Goal: Task Accomplishment & Management: Complete application form

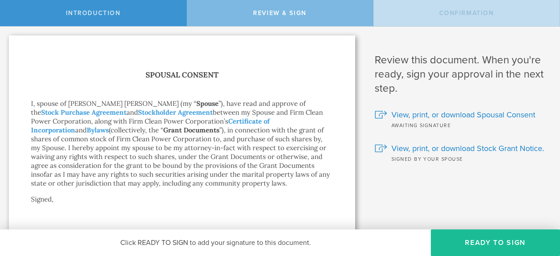
click at [406, 15] on div "Confirmation" at bounding box center [466, 13] width 187 height 26
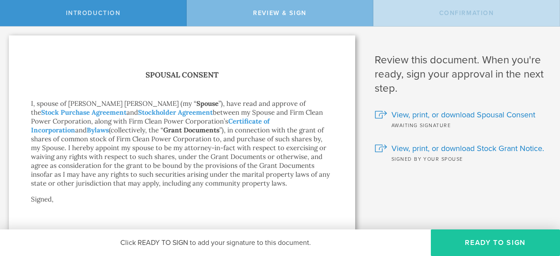
click at [473, 242] on button "Ready to Sign" at bounding box center [495, 242] width 129 height 27
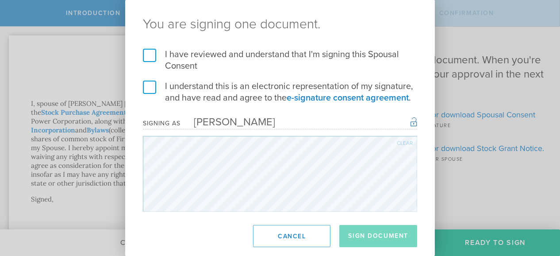
click at [405, 140] on div "Clear" at bounding box center [405, 142] width 16 height 5
click at [149, 53] on label "I have reviewed and understand that I'm signing this Spousal Consent" at bounding box center [280, 60] width 274 height 23
click at [0, 0] on input "I have reviewed and understand that I'm signing this Spousal Consent" at bounding box center [0, 0] width 0 height 0
click at [153, 86] on label "I understand this is an electronic representation of my signature, and have rea…" at bounding box center [280, 91] width 274 height 23
click at [0, 0] on input "I understand this is an electronic representation of my signature, and have rea…" at bounding box center [0, 0] width 0 height 0
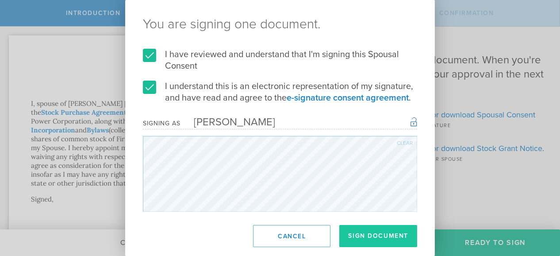
click at [369, 236] on button "Sign Document" at bounding box center [378, 236] width 78 height 22
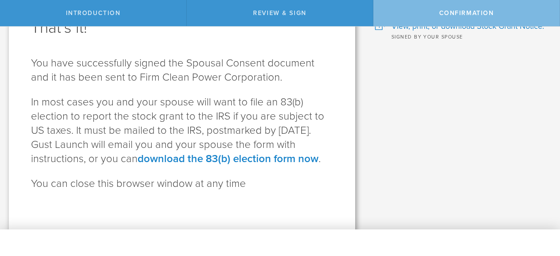
scroll to position [44, 0]
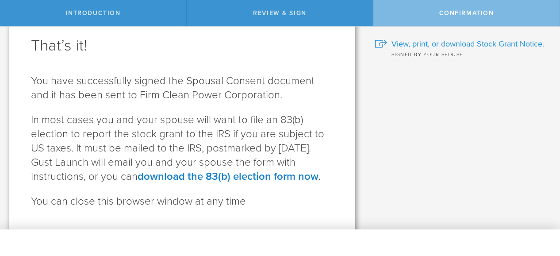
click at [375, 42] on div at bounding box center [381, 44] width 12 height 8
